Goal: Information Seeking & Learning: Learn about a topic

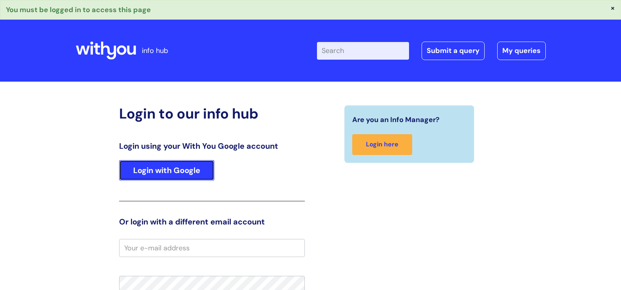
click at [169, 171] on link "Login with Google" at bounding box center [166, 170] width 95 height 20
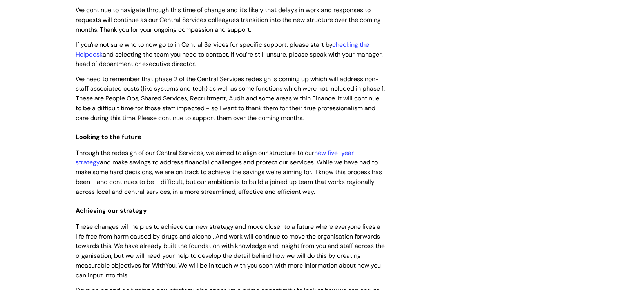
scroll to position [78, 0]
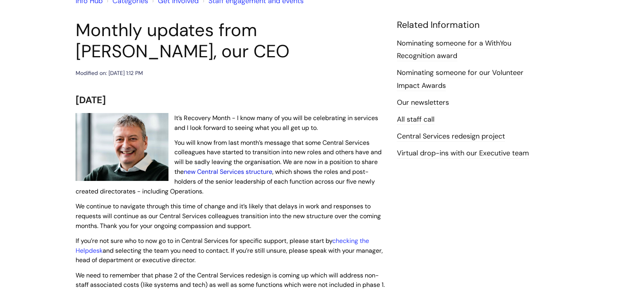
click at [259, 173] on link "new Central Services structure" at bounding box center [228, 171] width 89 height 8
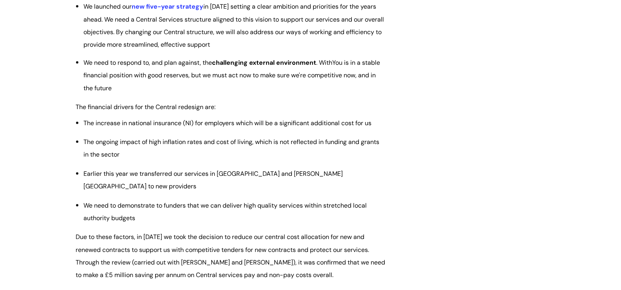
scroll to position [1293, 0]
